Goal: Transaction & Acquisition: Purchase product/service

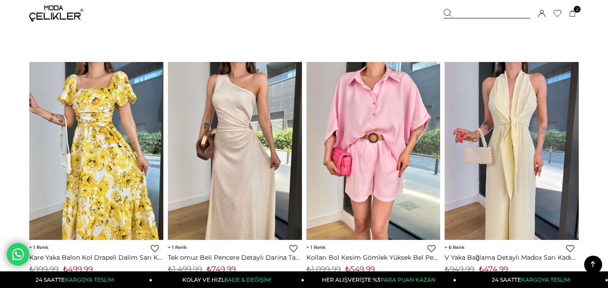
scroll to position [5041, 0]
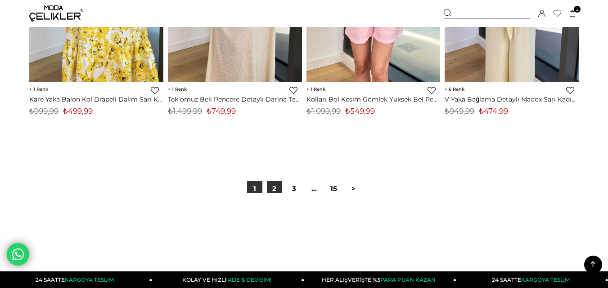
click at [276, 184] on link "2" at bounding box center [274, 188] width 15 height 15
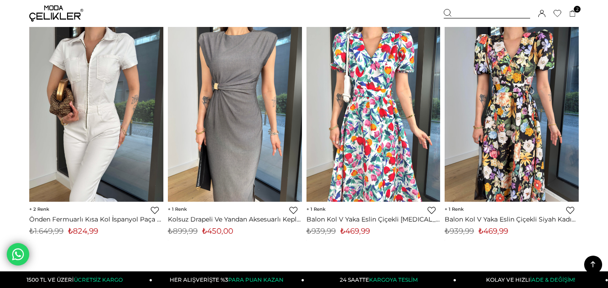
scroll to position [4681, 0]
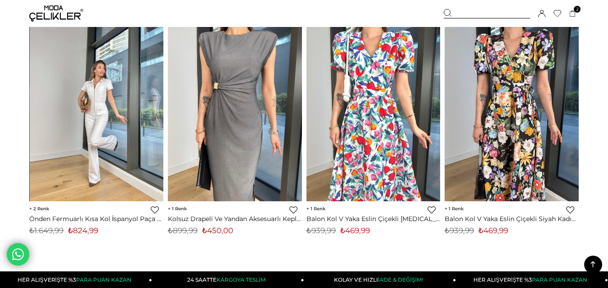
click at [113, 113] on div at bounding box center [97, 112] width 402 height 178
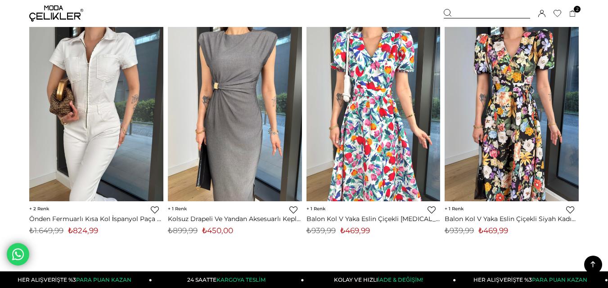
click at [84, 219] on link "Önden Fermuarlı Kısa Kol İspanyol Paça Dinale [MEDICAL_DATA] Kadın Kot Tulum 25…" at bounding box center [96, 219] width 134 height 8
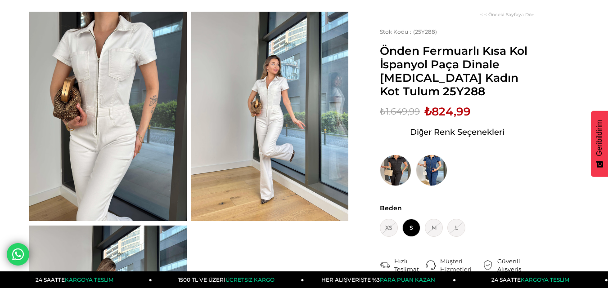
scroll to position [45, 0]
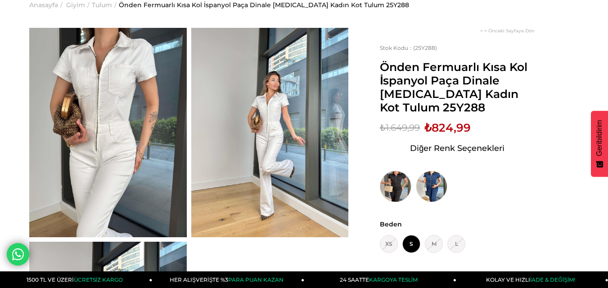
click at [392, 188] on img at bounding box center [396, 187] width 32 height 32
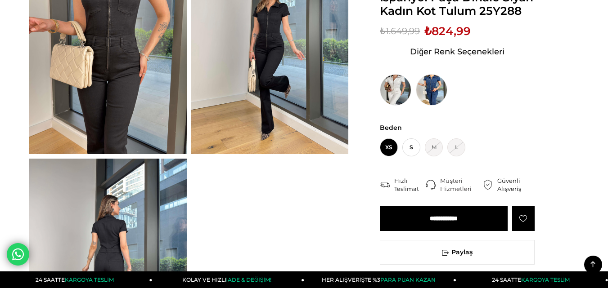
scroll to position [90, 0]
